Goal: Task Accomplishment & Management: Use online tool/utility

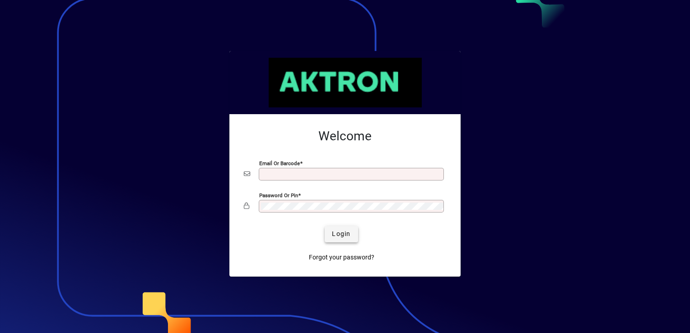
type input "**********"
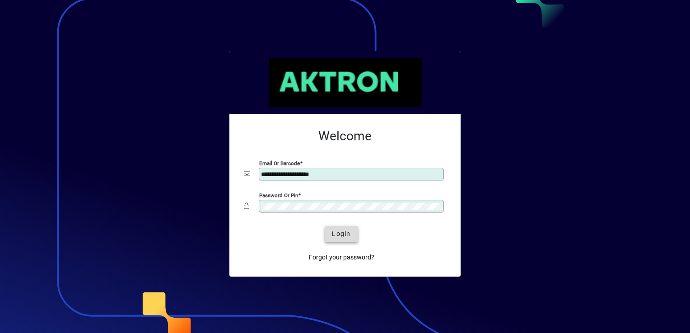
click at [342, 231] on span "Login" at bounding box center [341, 234] width 19 height 9
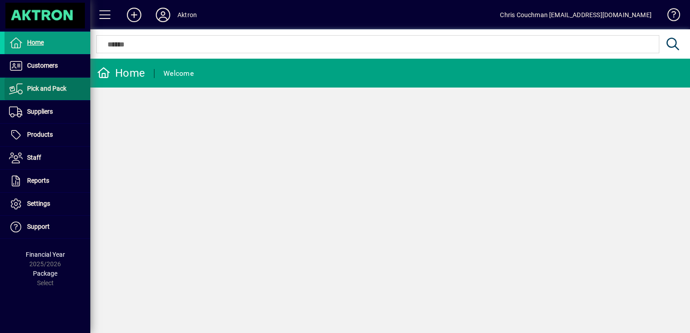
click at [40, 97] on span at bounding box center [48, 89] width 86 height 22
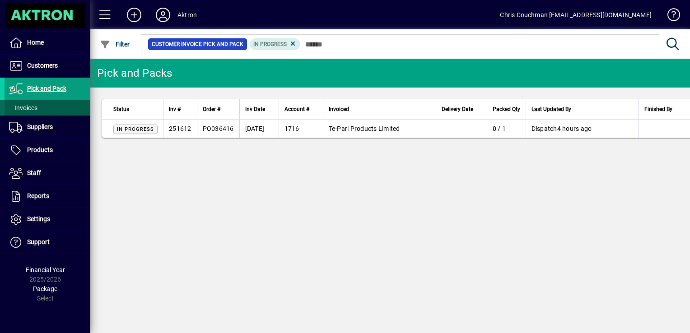
click at [42, 109] on span at bounding box center [48, 108] width 86 height 22
